Goal: Transaction & Acquisition: Purchase product/service

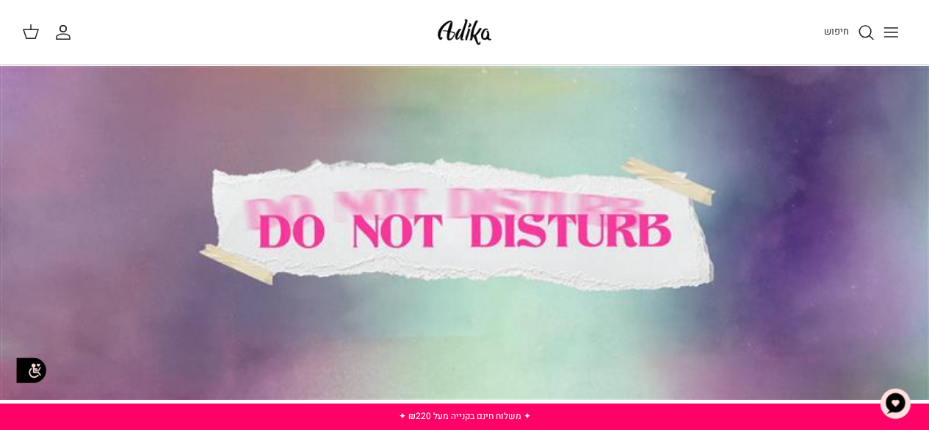
click at [477, 36] on img at bounding box center [464, 32] width 62 height 35
click at [542, 236] on div at bounding box center [464, 232] width 929 height 334
